Goal: Transaction & Acquisition: Purchase product/service

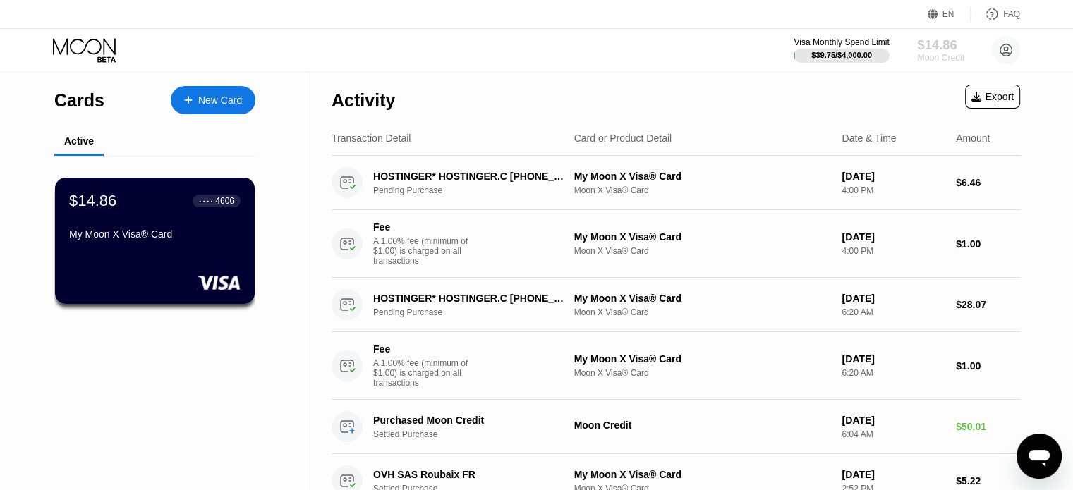
click at [923, 56] on div "Moon Credit" at bounding box center [940, 58] width 47 height 10
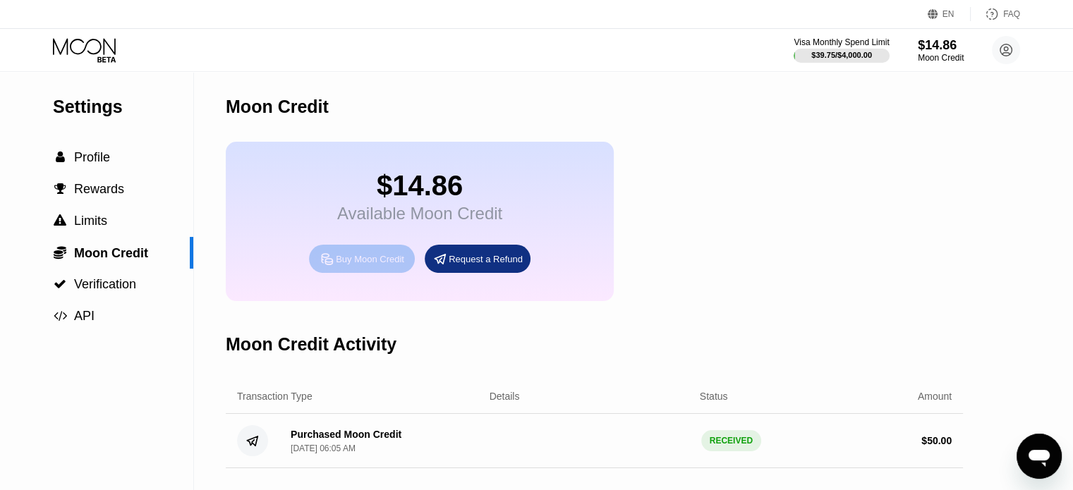
click at [405, 256] on div "Buy Moon Credit" at bounding box center [362, 259] width 106 height 28
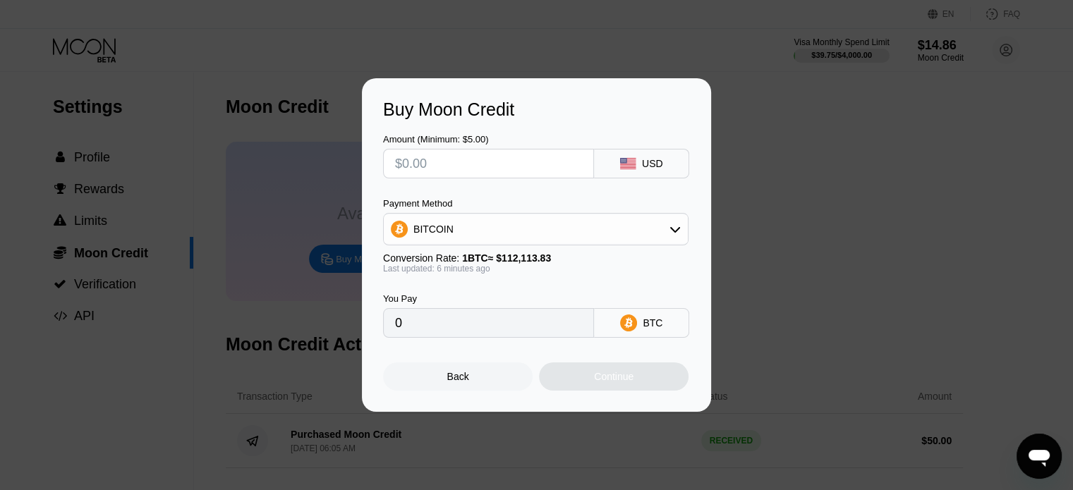
click at [494, 169] on input "text" at bounding box center [488, 164] width 187 height 28
type input "$32"
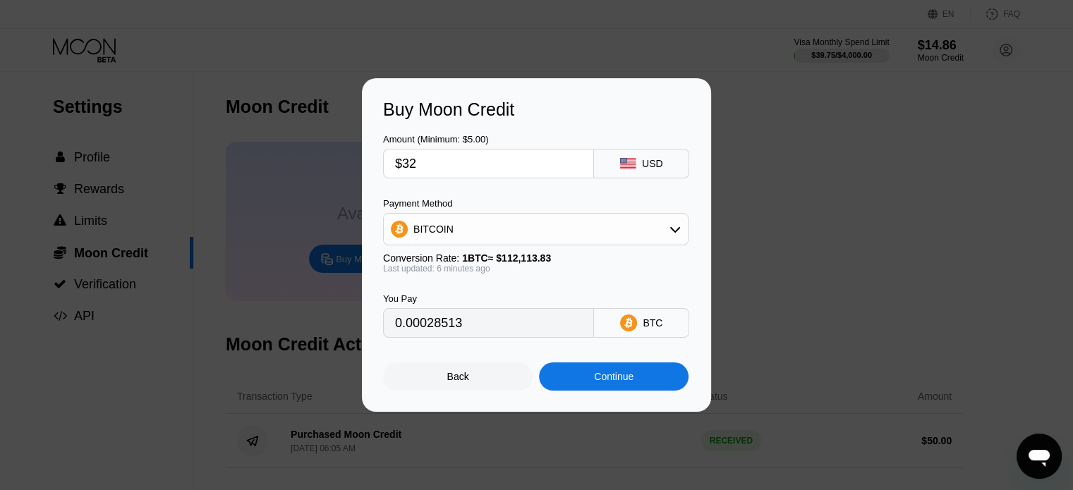
type input "0.00028513"
type input "$32"
click at [544, 219] on div "BITCOIN" at bounding box center [536, 229] width 304 height 28
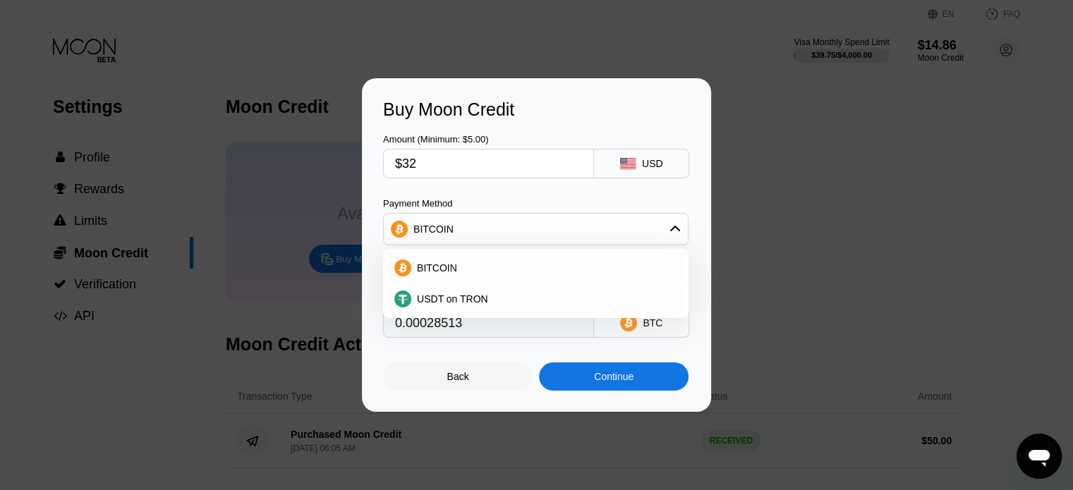
click at [535, 197] on div "Amount (Minimum: $5.00) $32 USD Payment Method BITCOIN BITCOIN USDT on TRON Con…" at bounding box center [536, 229] width 307 height 218
click at [466, 305] on span "USDT on TRON" at bounding box center [452, 299] width 71 height 11
type input "32.32"
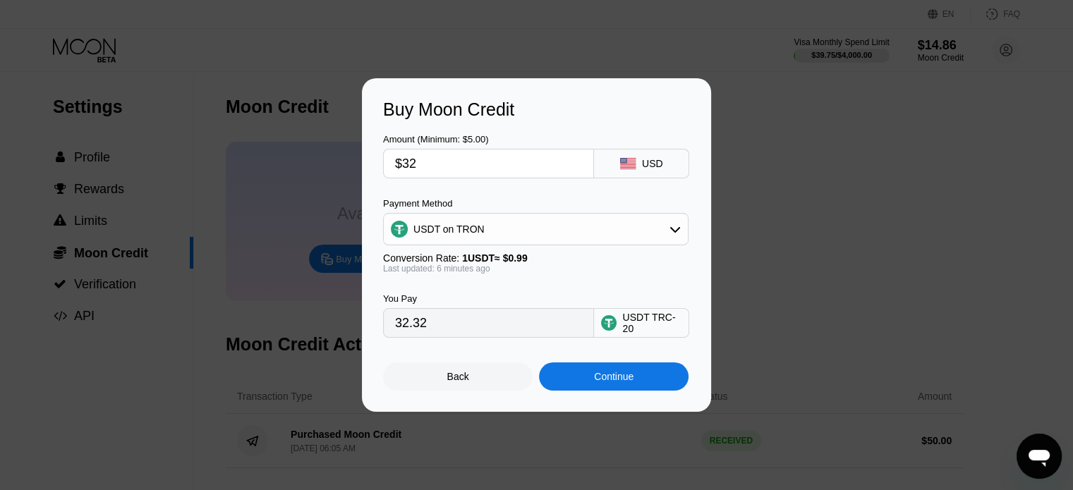
click at [431, 172] on input "$32" at bounding box center [488, 164] width 187 height 28
type input "$3"
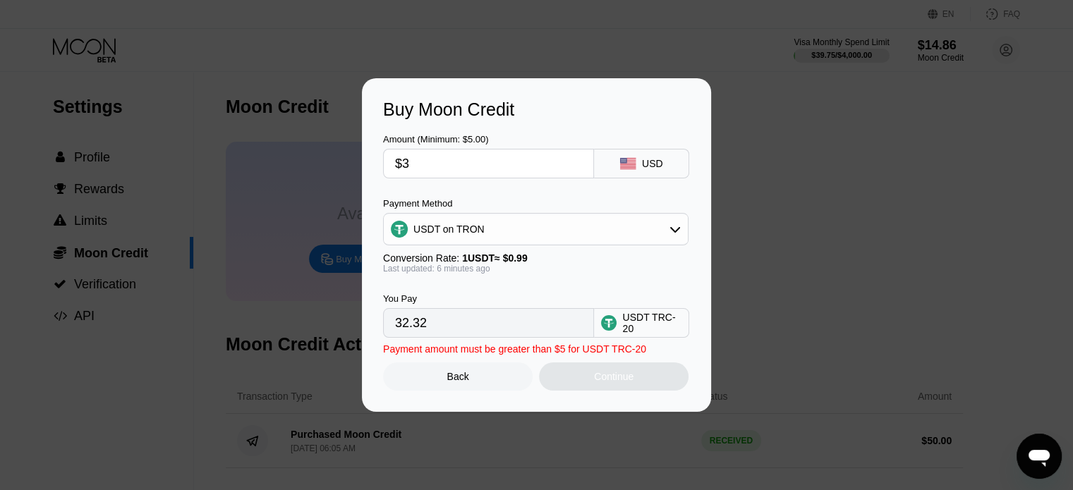
type input "3.03"
type input "$34"
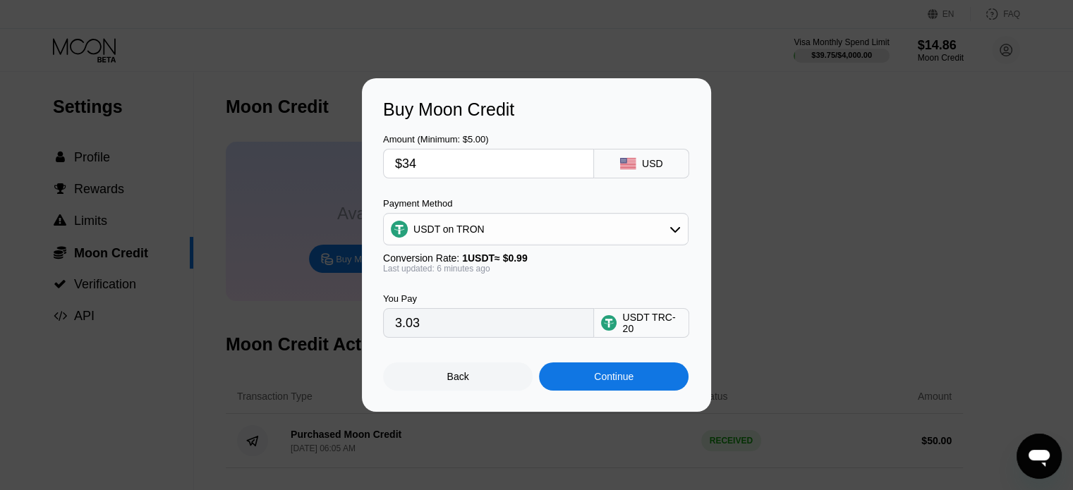
type input "34.34"
type input "$3"
type input "3.03"
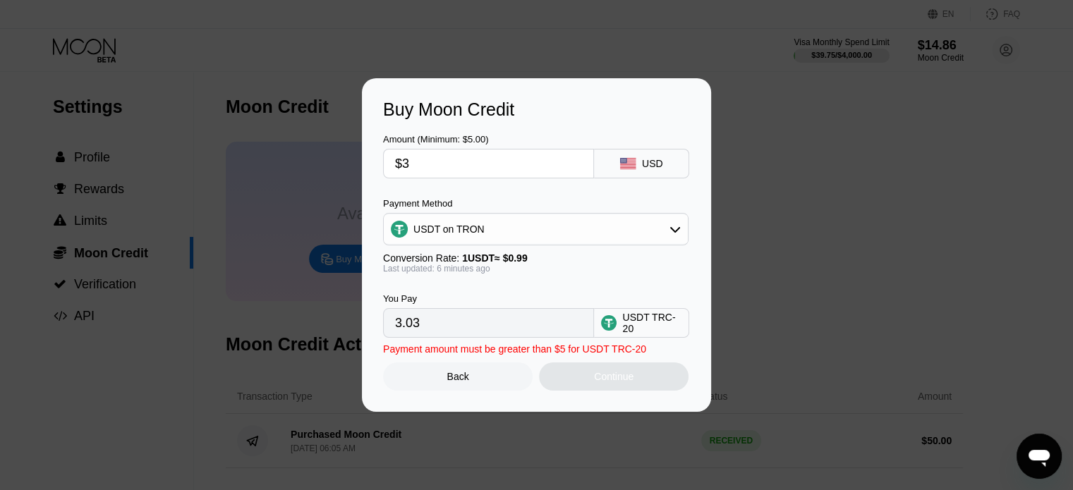
type input "$33"
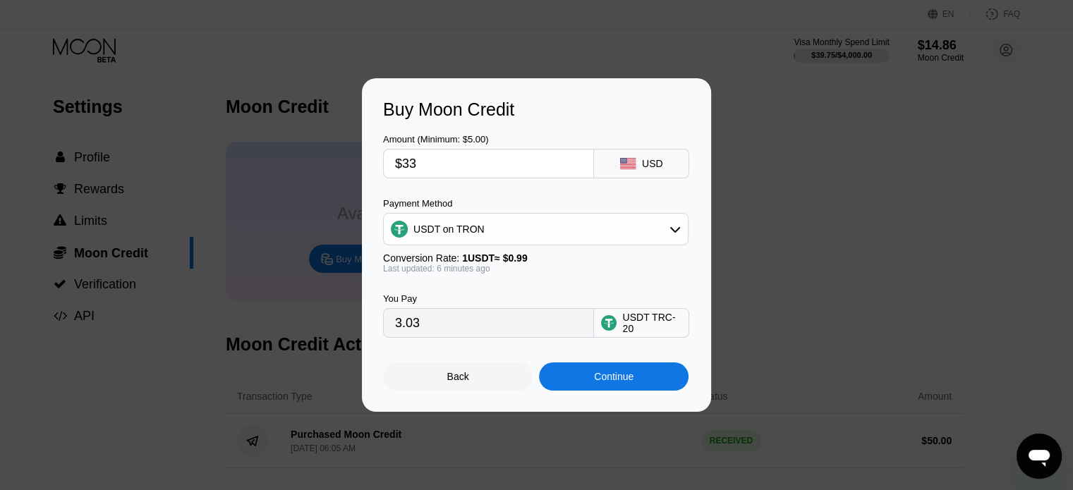
type input "33.33"
type input "$33.9"
type input "34.24"
type input "$33.9"
click at [596, 382] on div "Continue" at bounding box center [614, 376] width 40 height 11
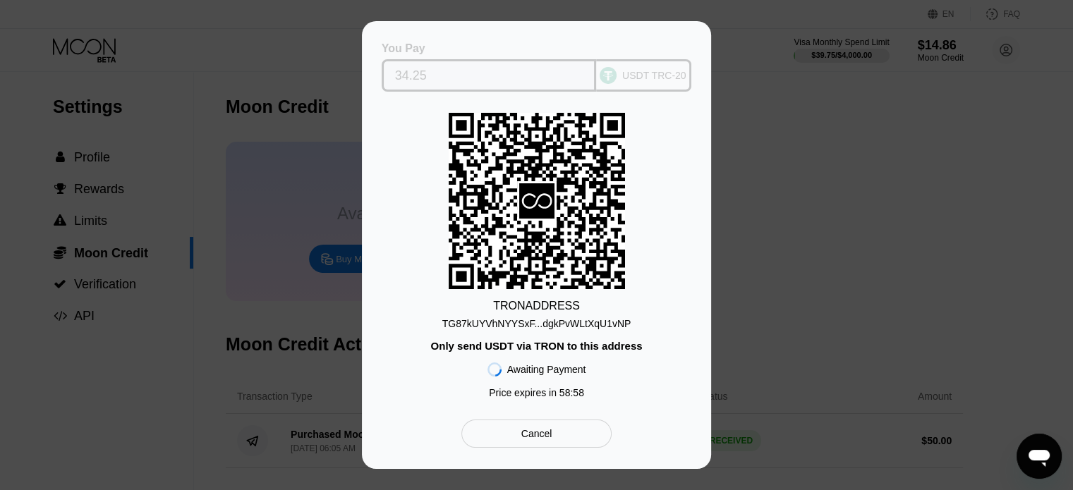
click at [414, 76] on input "34.25" at bounding box center [489, 75] width 188 height 28
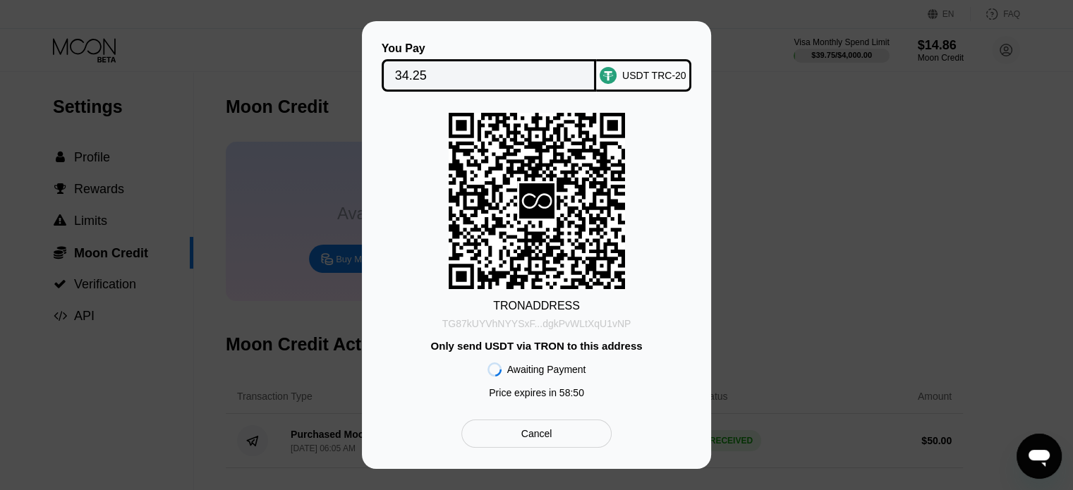
click at [598, 326] on div "TG87kUYVhNYYSxF...dgkPvWLtXqU1vNP" at bounding box center [536, 323] width 189 height 11
